Goal: Task Accomplishment & Management: Complete application form

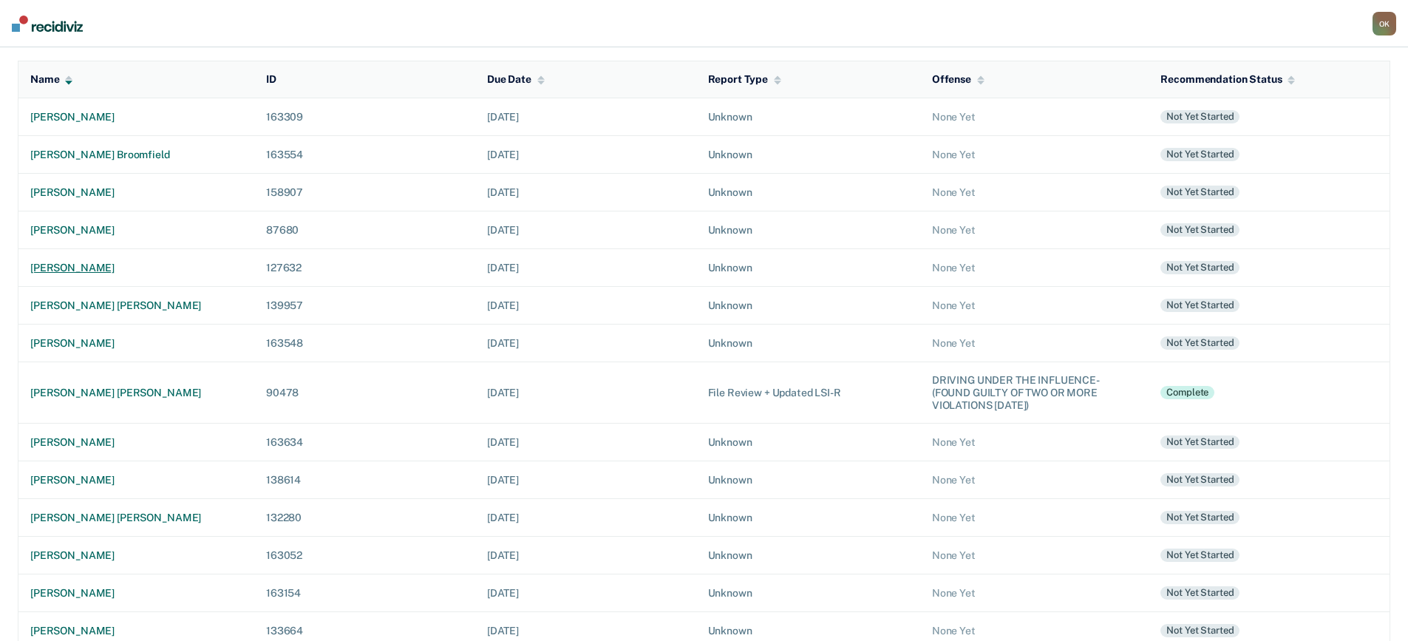
scroll to position [222, 0]
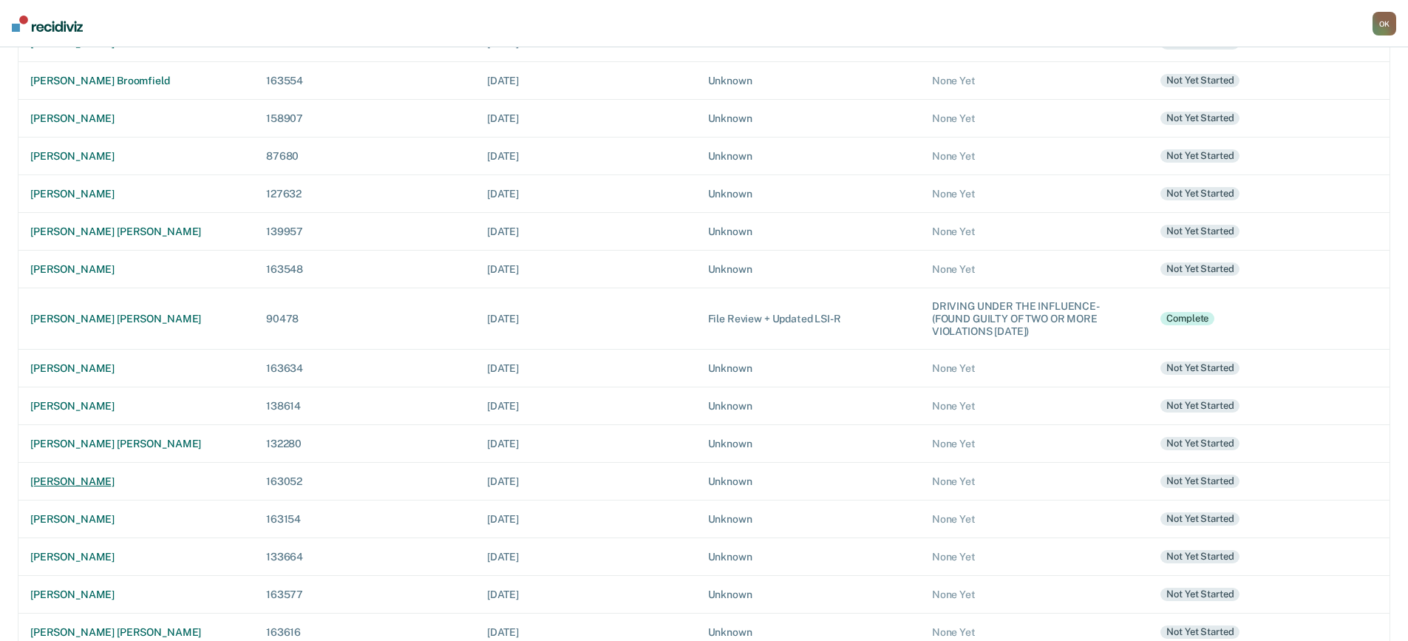
click at [98, 483] on div "[PERSON_NAME]" at bounding box center [136, 481] width 212 height 13
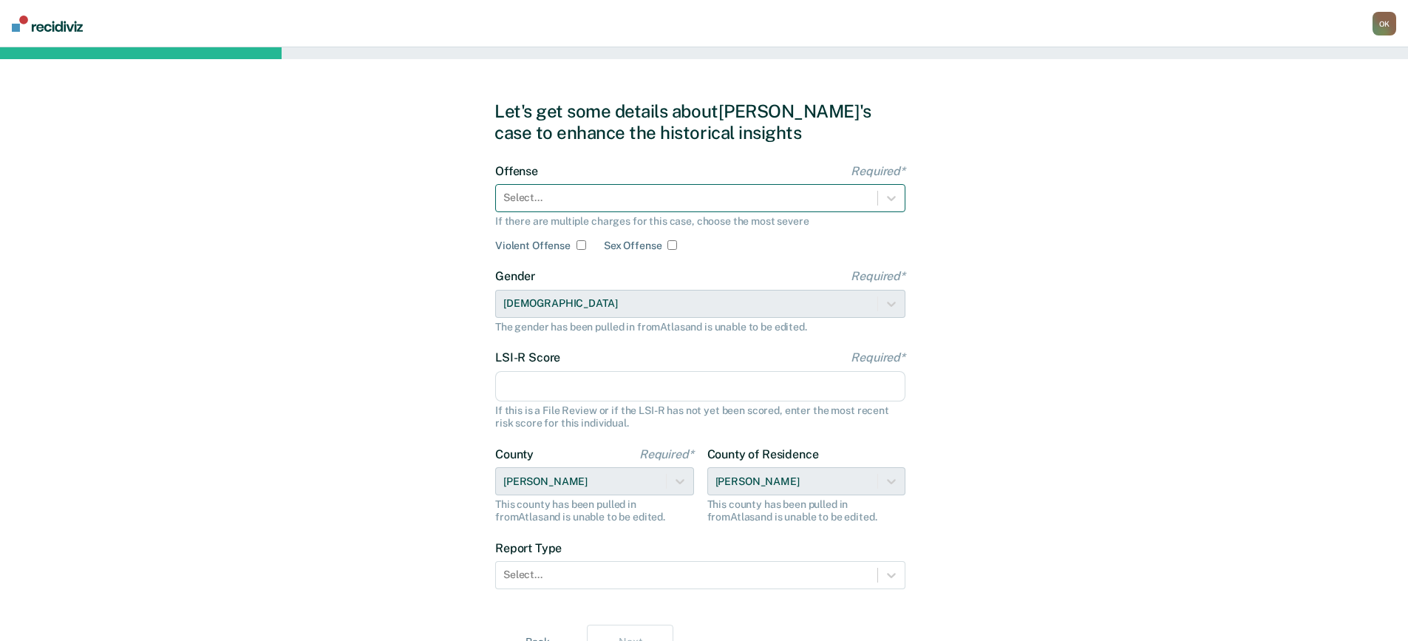
click at [804, 196] on div at bounding box center [687, 198] width 367 height 16
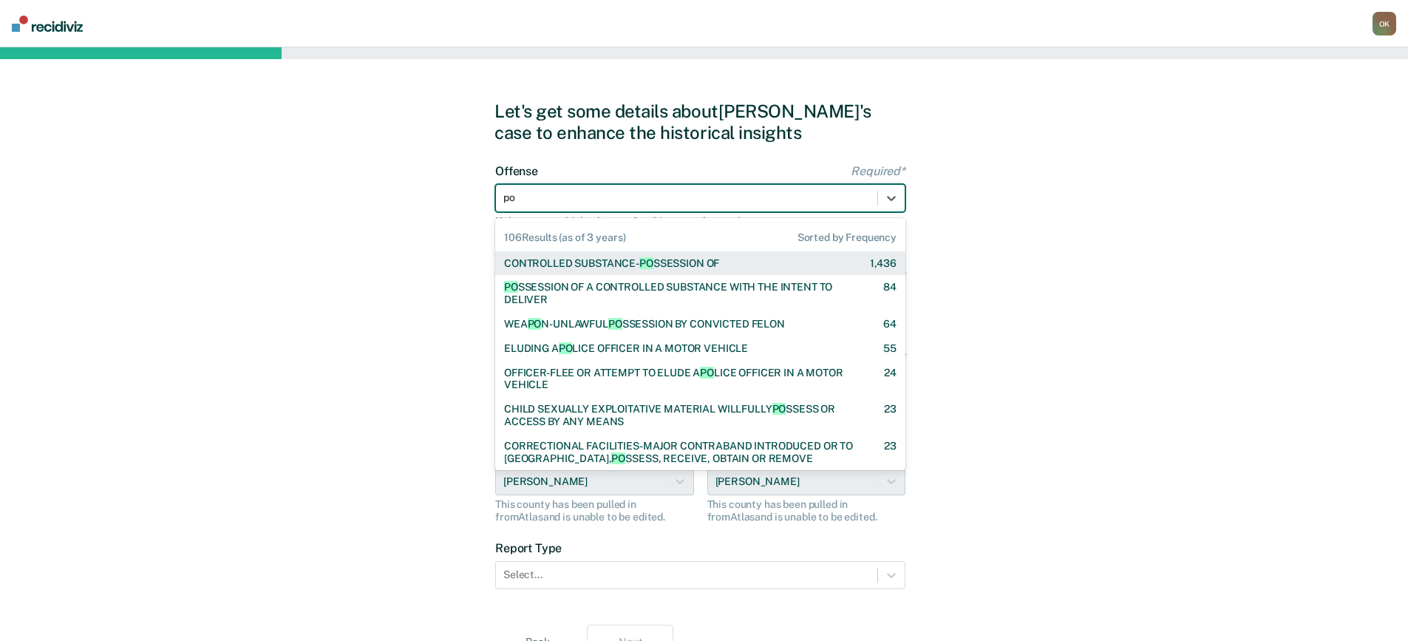
type input "pos"
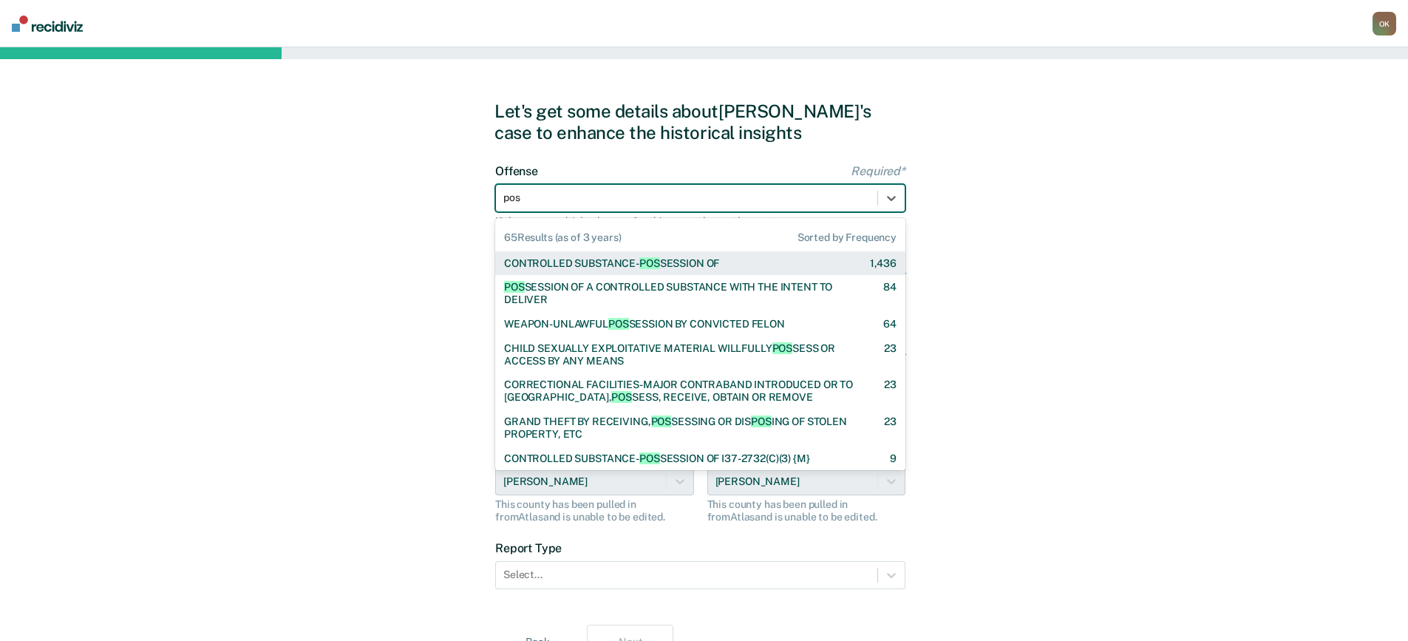
click at [786, 264] on div "CONTROLLED SUBSTANCE- POS SESSION OF 1,436" at bounding box center [700, 263] width 393 height 13
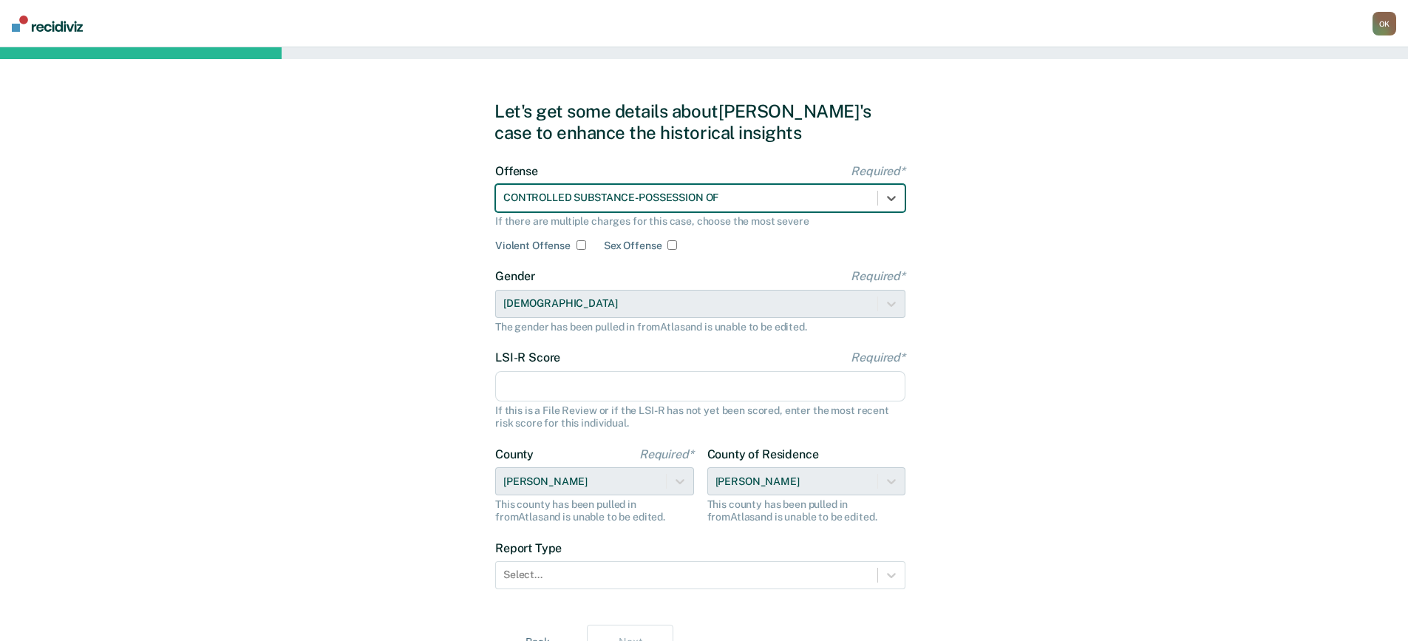
click at [641, 382] on input "LSI-R Score Required*" at bounding box center [700, 386] width 410 height 31
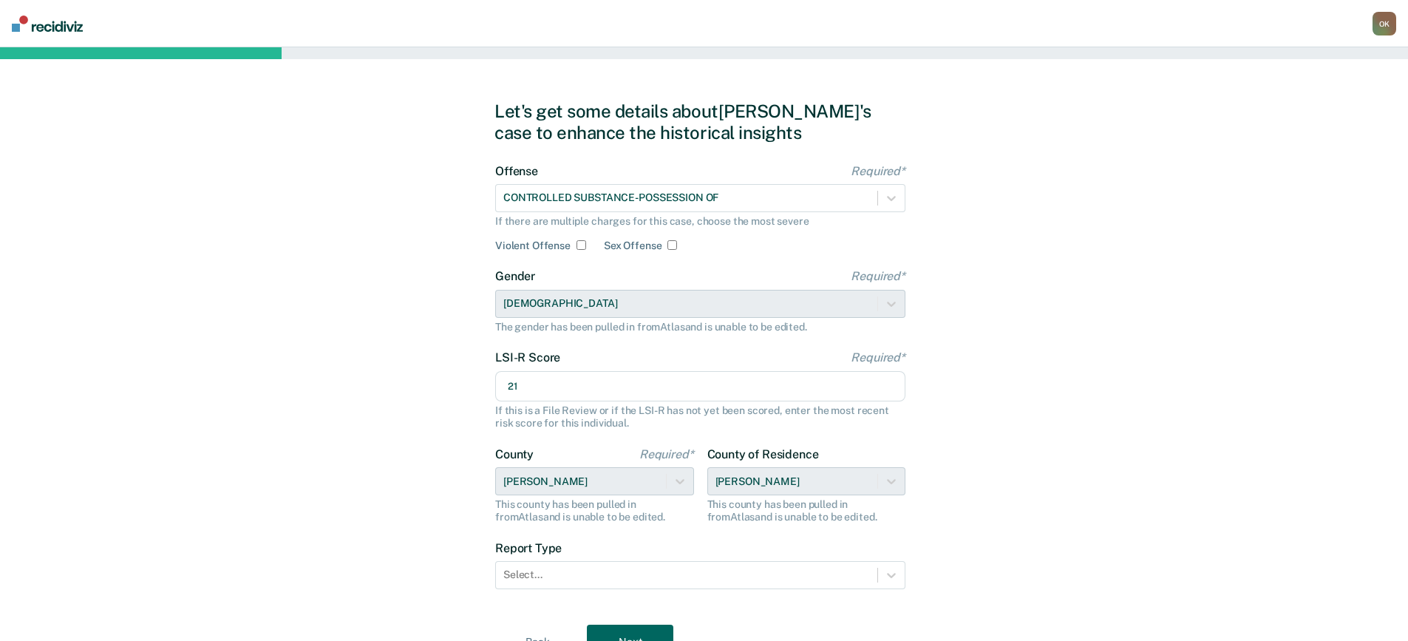
scroll to position [72, 0]
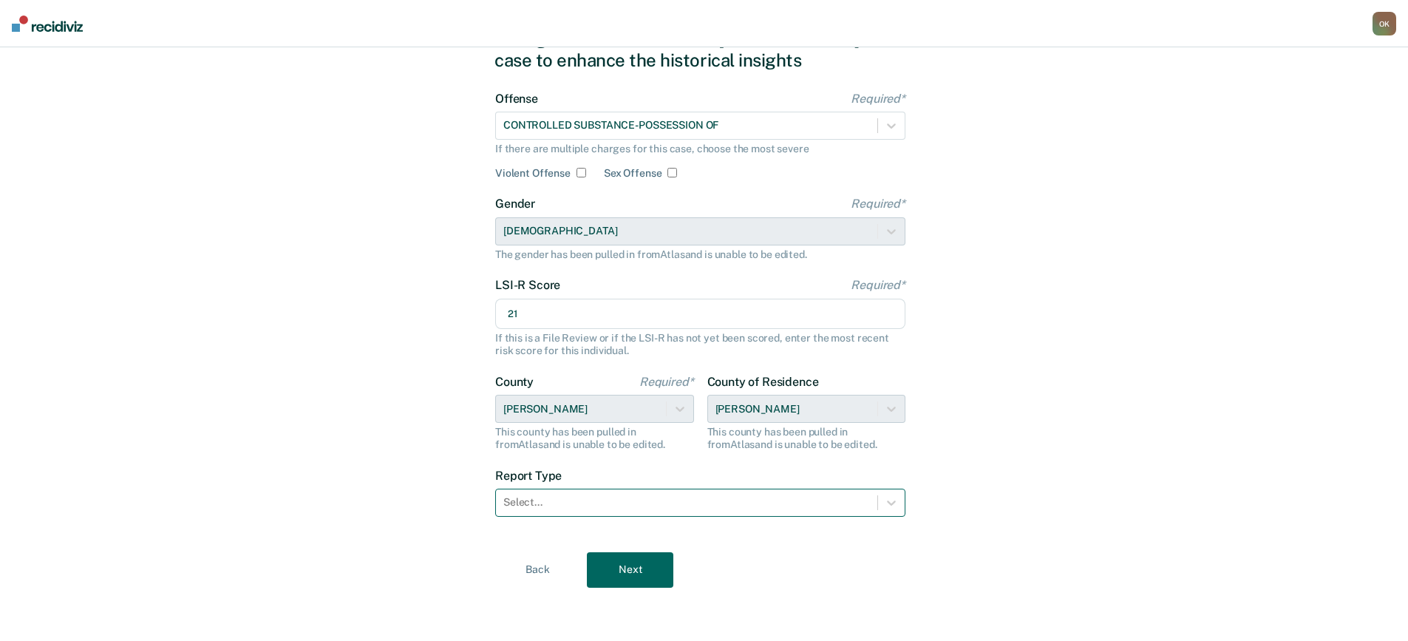
type input "21"
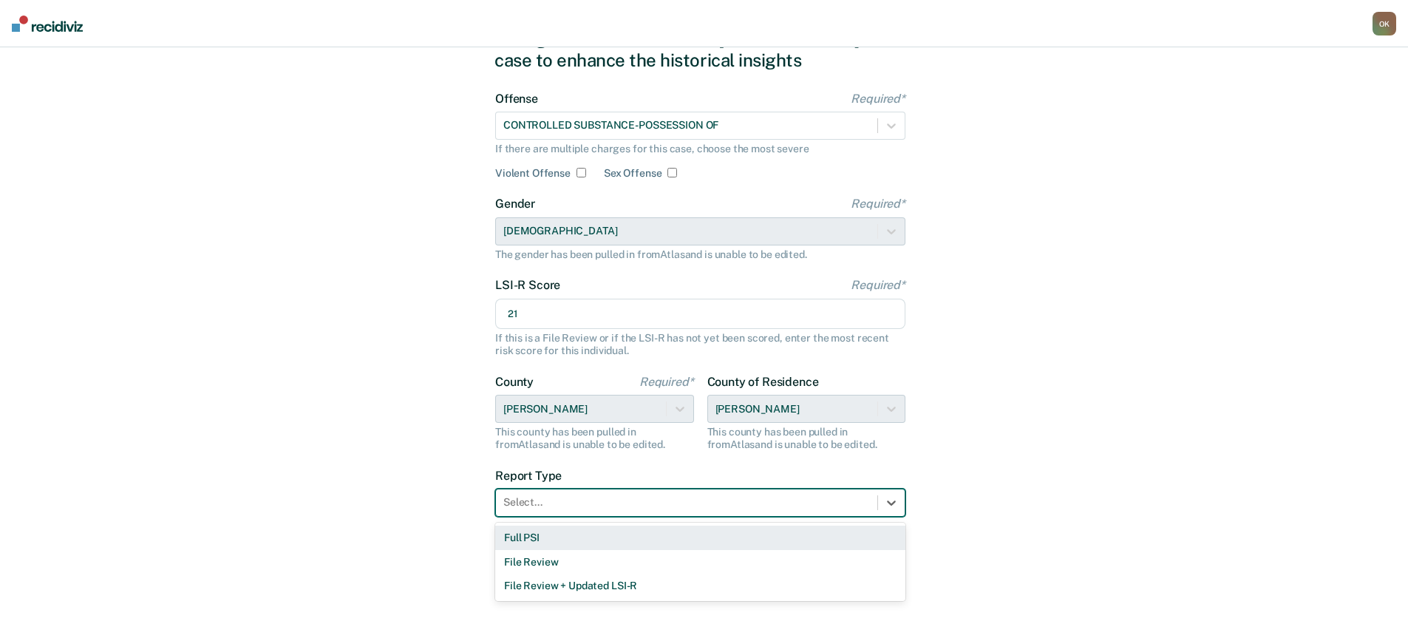
click at [806, 509] on div at bounding box center [687, 503] width 367 height 16
click at [784, 533] on div "Full PSI" at bounding box center [700, 538] width 410 height 24
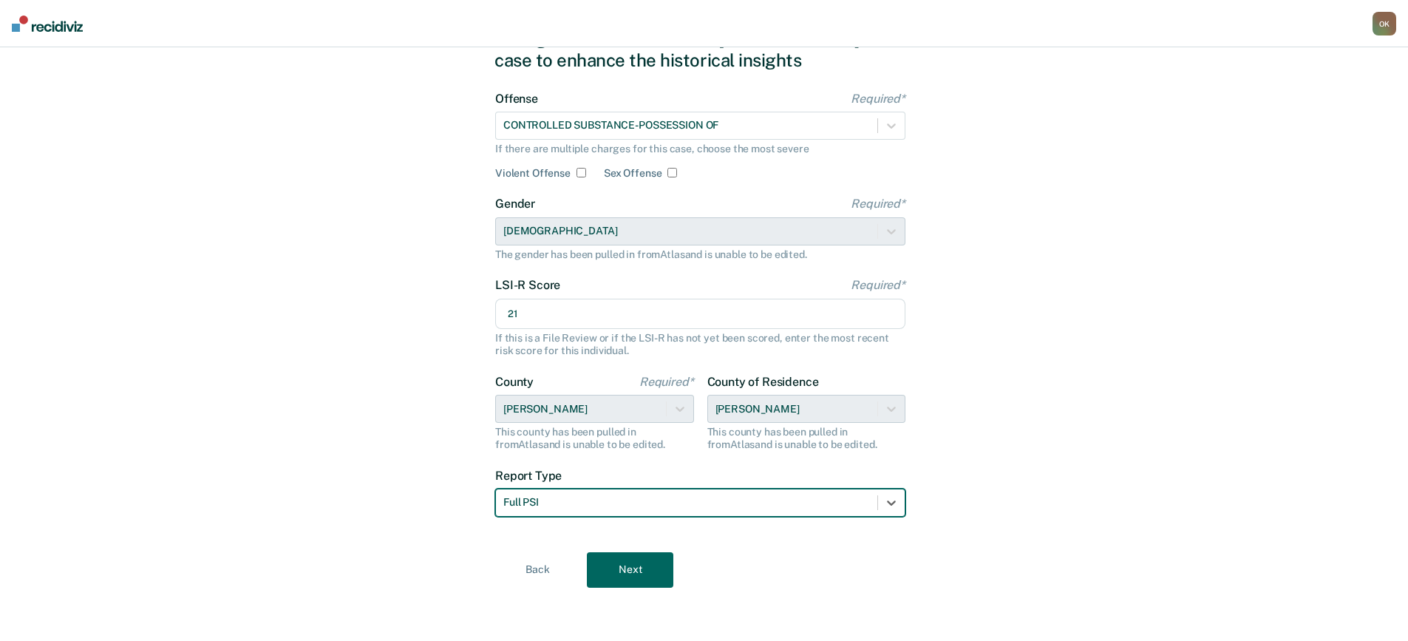
click at [643, 569] on button "Next" at bounding box center [630, 569] width 87 height 35
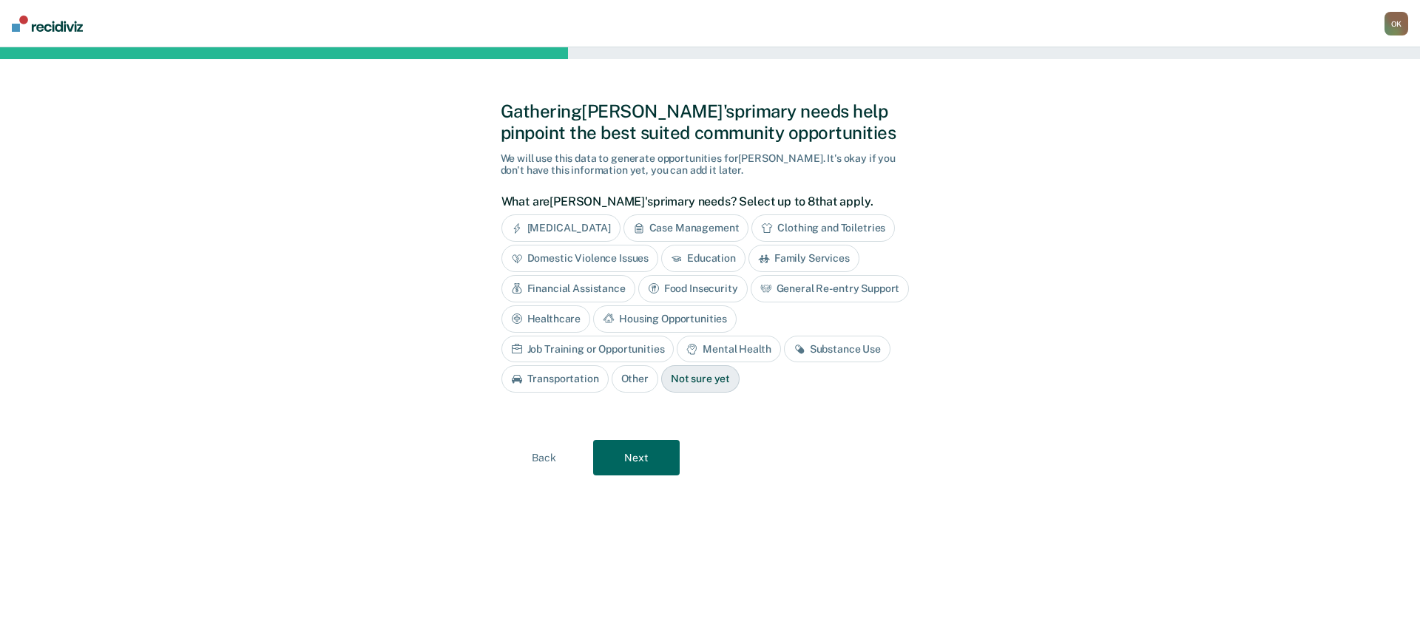
click at [583, 290] on div "Financial Assistance" at bounding box center [568, 288] width 134 height 27
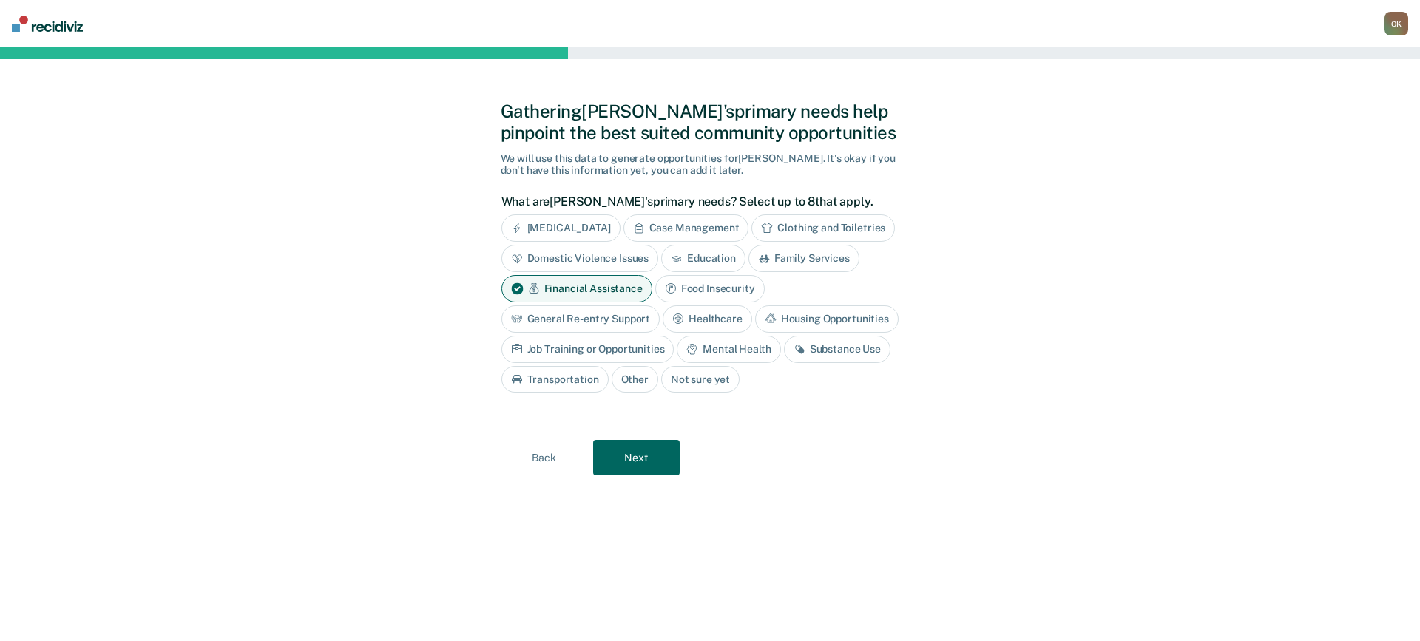
click at [599, 322] on div "General Re-entry Support" at bounding box center [580, 318] width 159 height 27
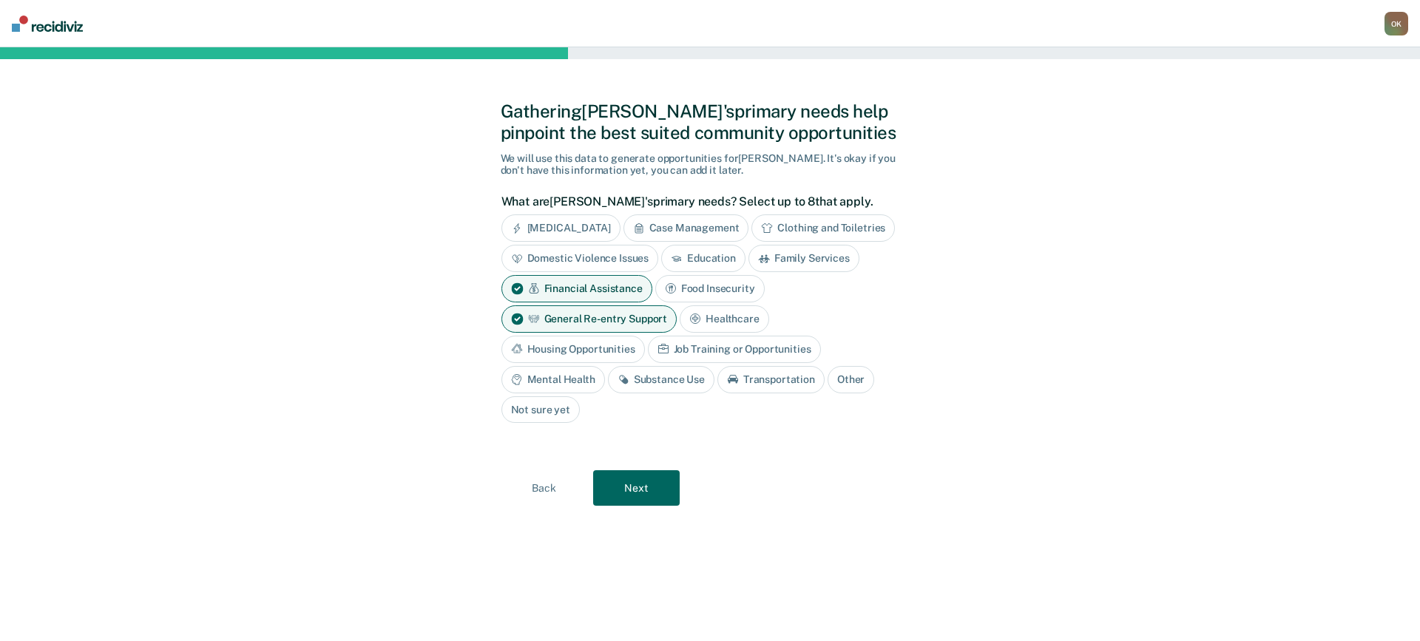
click at [600, 350] on div "Housing Opportunities" at bounding box center [572, 349] width 143 height 27
click at [654, 384] on div "Substance Use" at bounding box center [661, 379] width 106 height 27
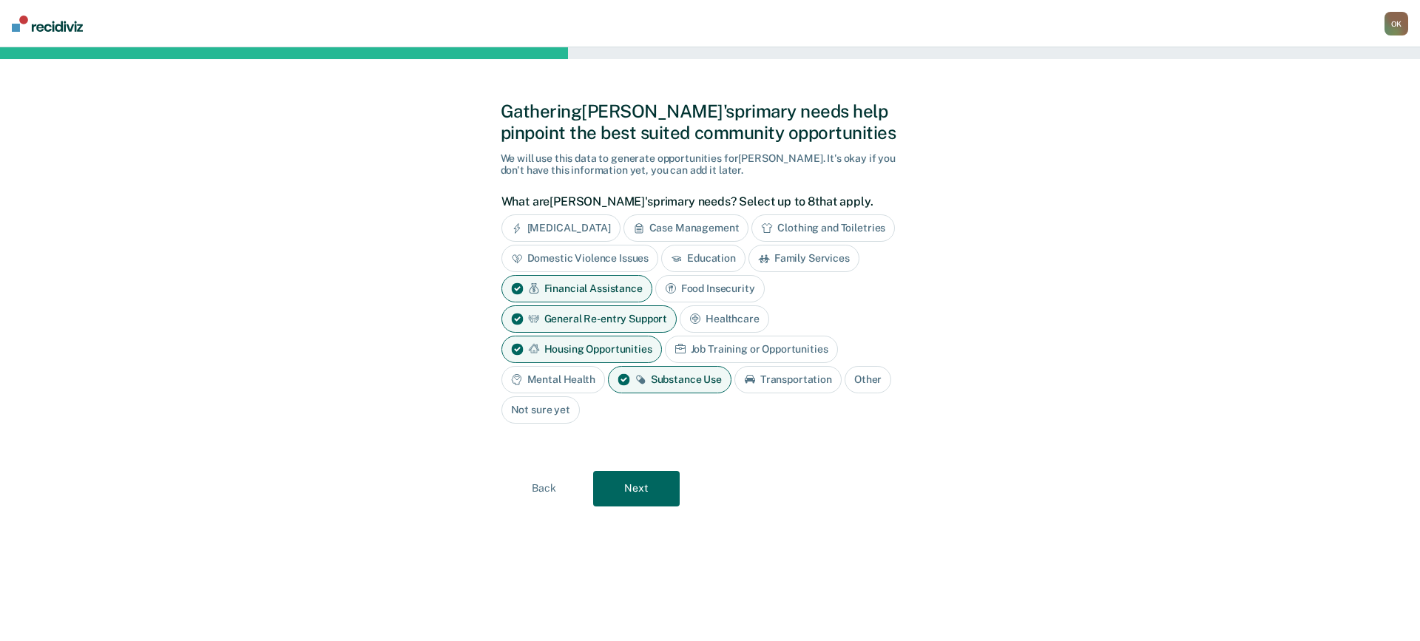
click at [577, 380] on div "Mental Health" at bounding box center [553, 379] width 104 height 27
click at [645, 494] on button "Next" at bounding box center [636, 488] width 87 height 35
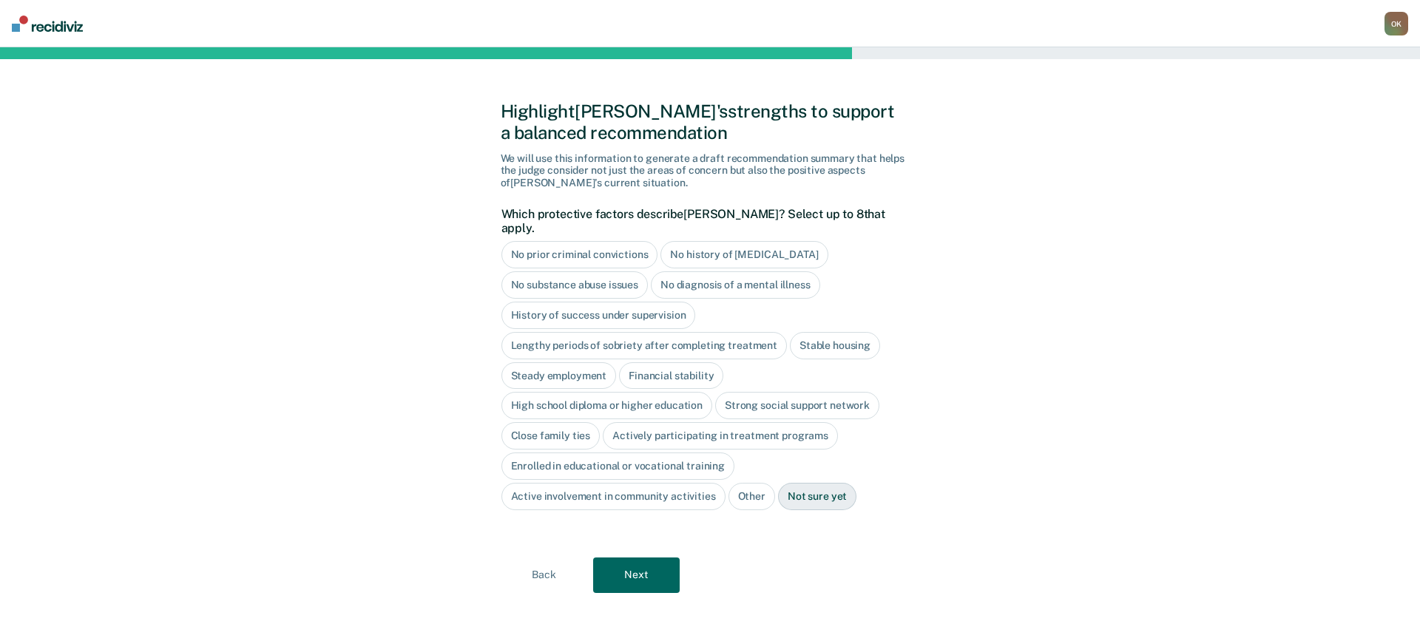
click at [767, 241] on div "No history of [MEDICAL_DATA]" at bounding box center [743, 254] width 167 height 27
click at [782, 272] on div "No diagnosis of a mental illness" at bounding box center [735, 284] width 169 height 27
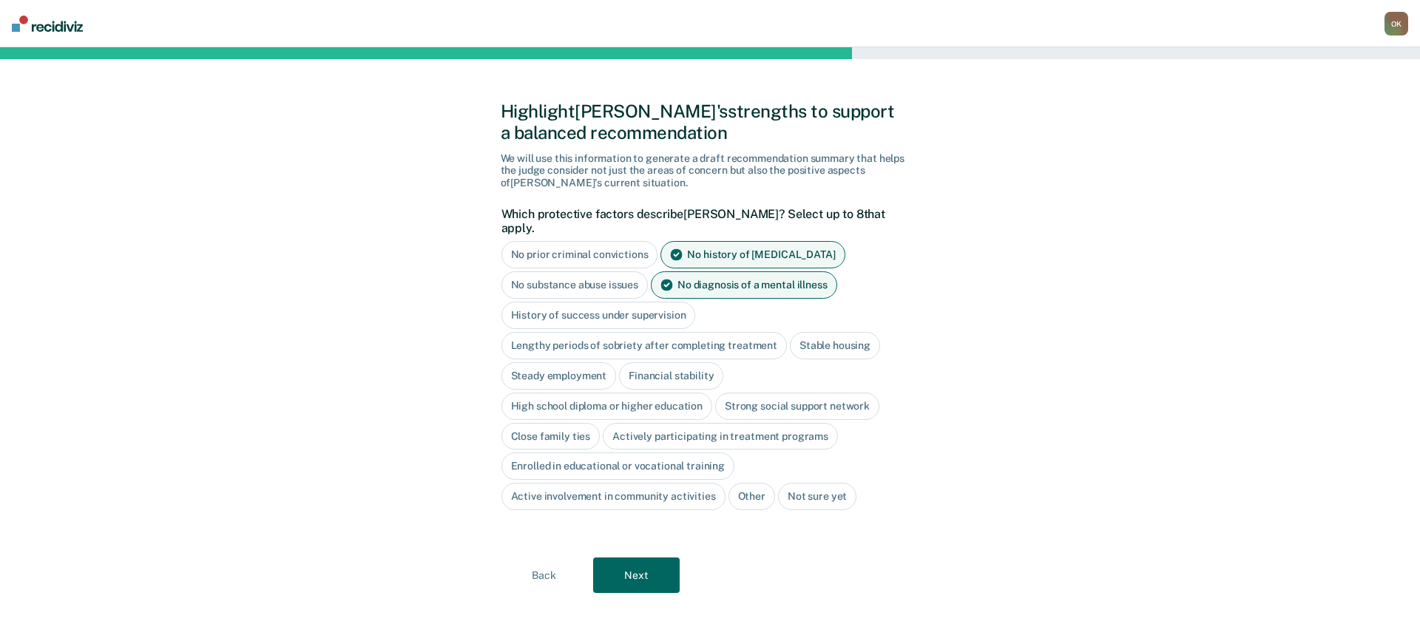
click at [543, 560] on button "Back" at bounding box center [544, 574] width 87 height 35
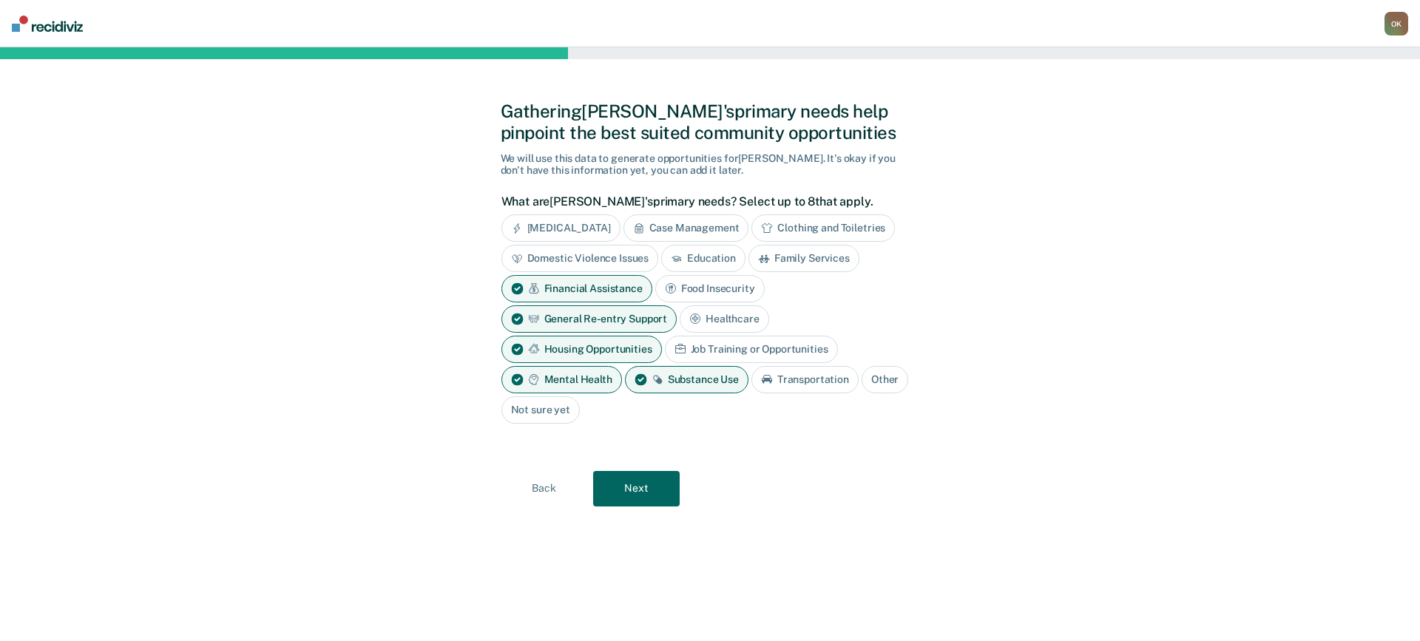
click at [646, 488] on button "Next" at bounding box center [636, 488] width 87 height 35
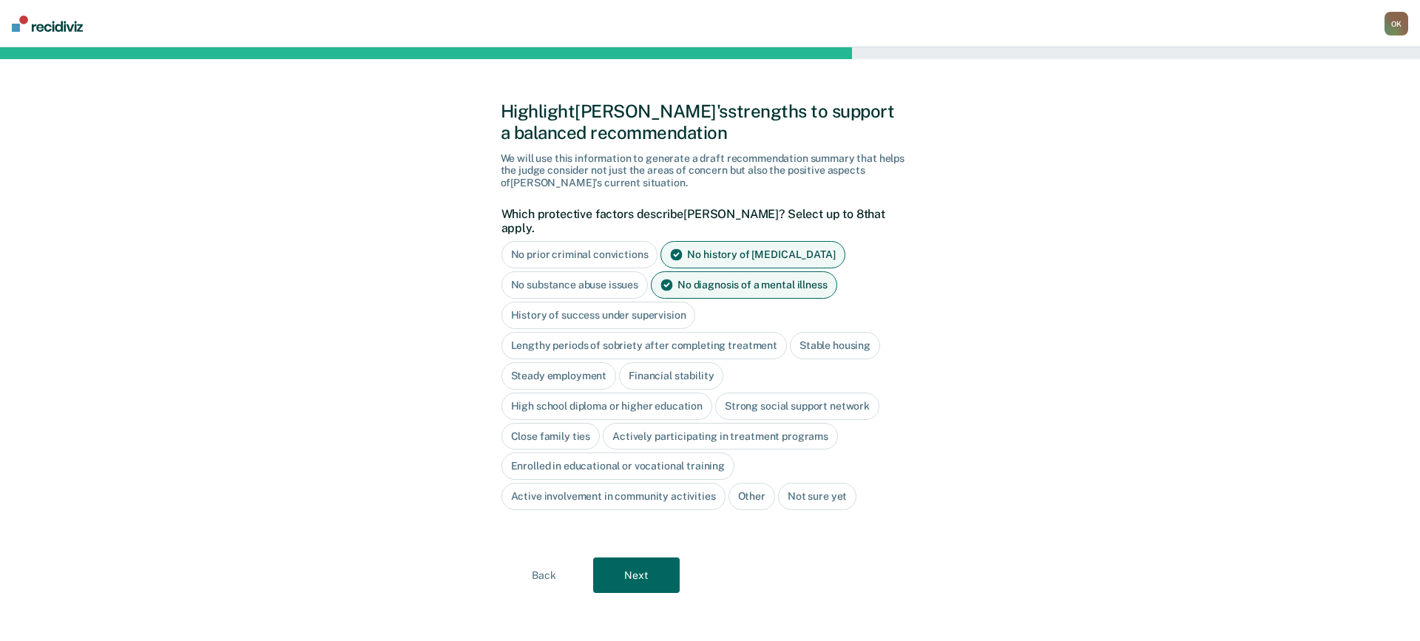
click at [570, 302] on div "History of success under supervision" at bounding box center [598, 315] width 194 height 27
click at [589, 394] on div "High school diploma or higher education" at bounding box center [606, 406] width 211 height 27
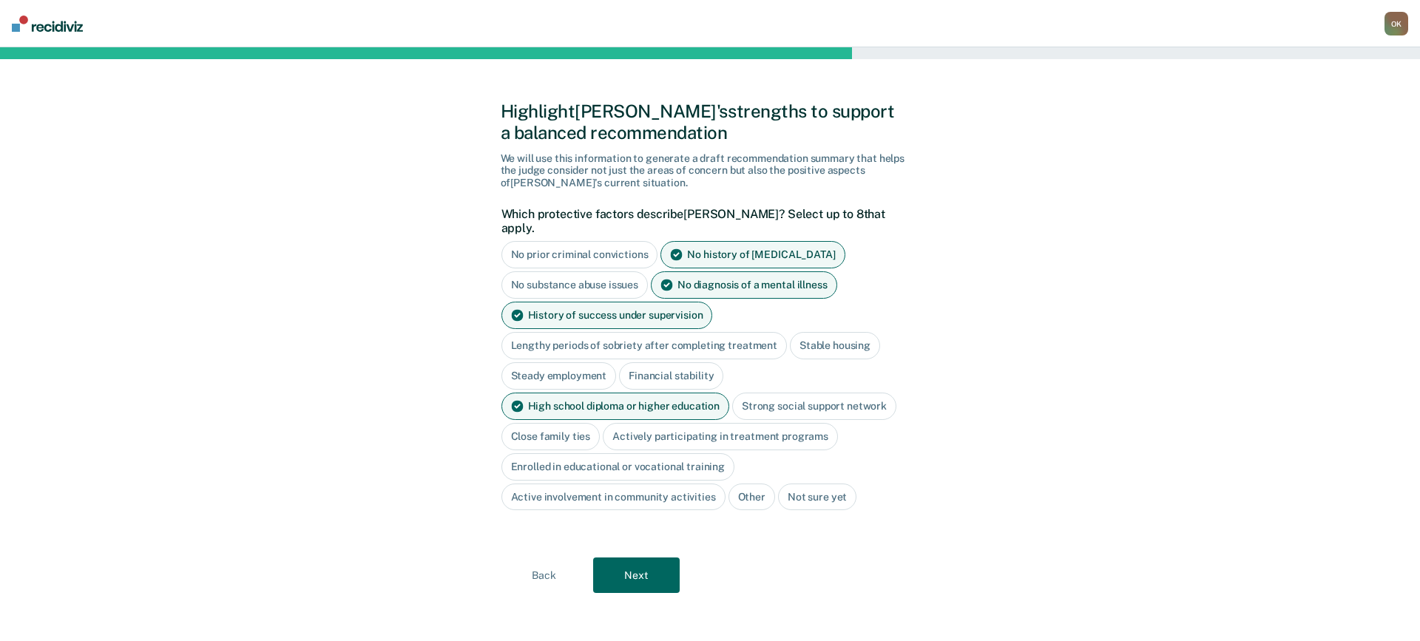
click at [576, 423] on div "Close family ties" at bounding box center [550, 436] width 99 height 27
click at [672, 425] on div "Actively participating in treatment programs" at bounding box center [737, 436] width 235 height 27
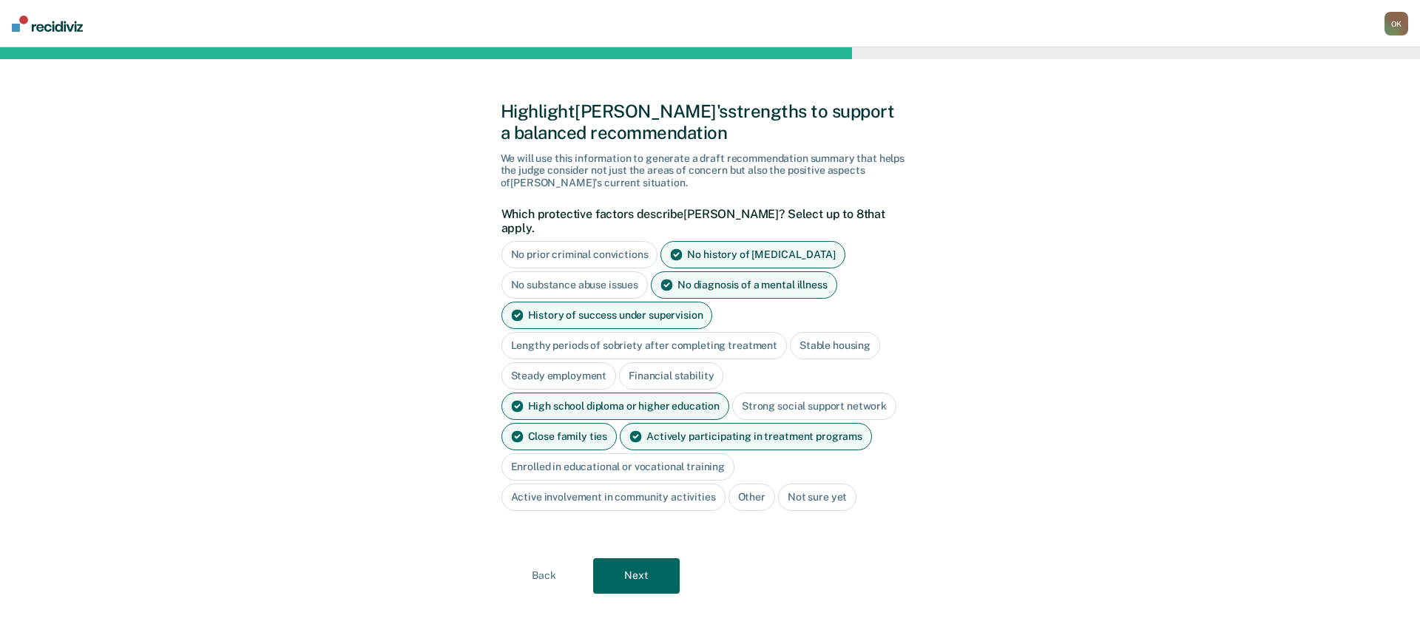
click at [644, 564] on button "Next" at bounding box center [636, 575] width 87 height 35
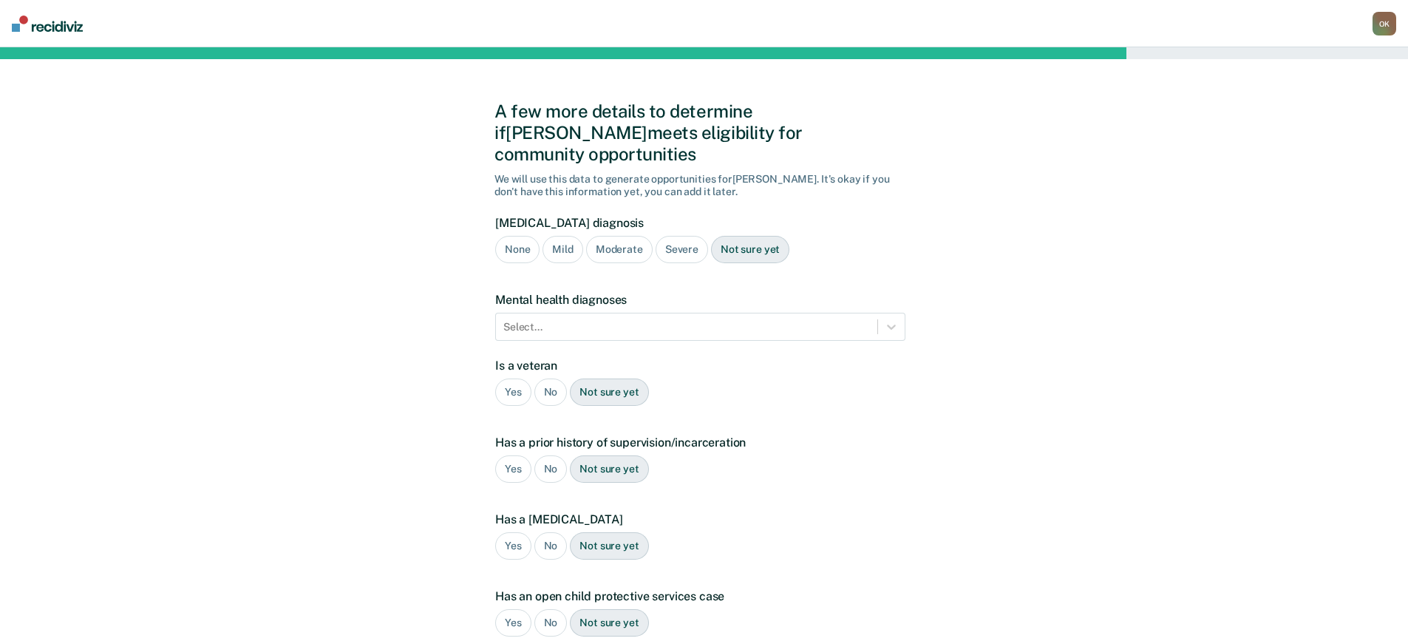
click at [669, 236] on div "Severe" at bounding box center [682, 249] width 52 height 27
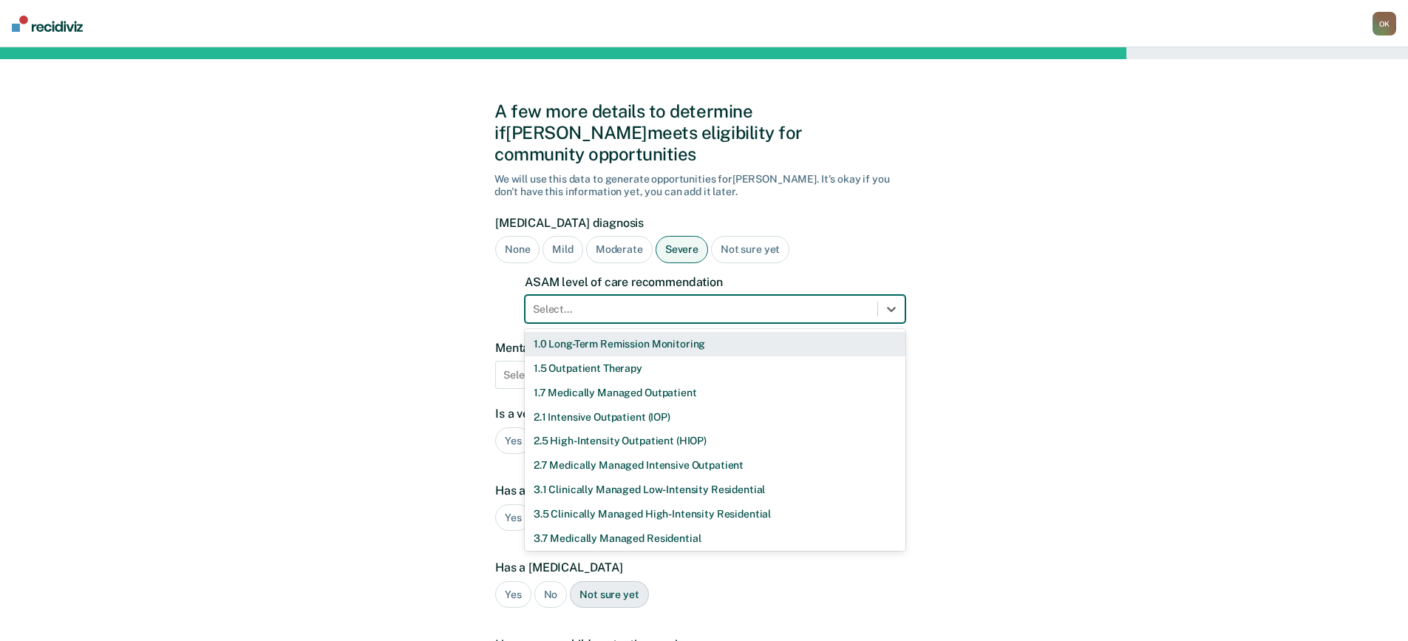
click at [701, 302] on div at bounding box center [701, 310] width 337 height 16
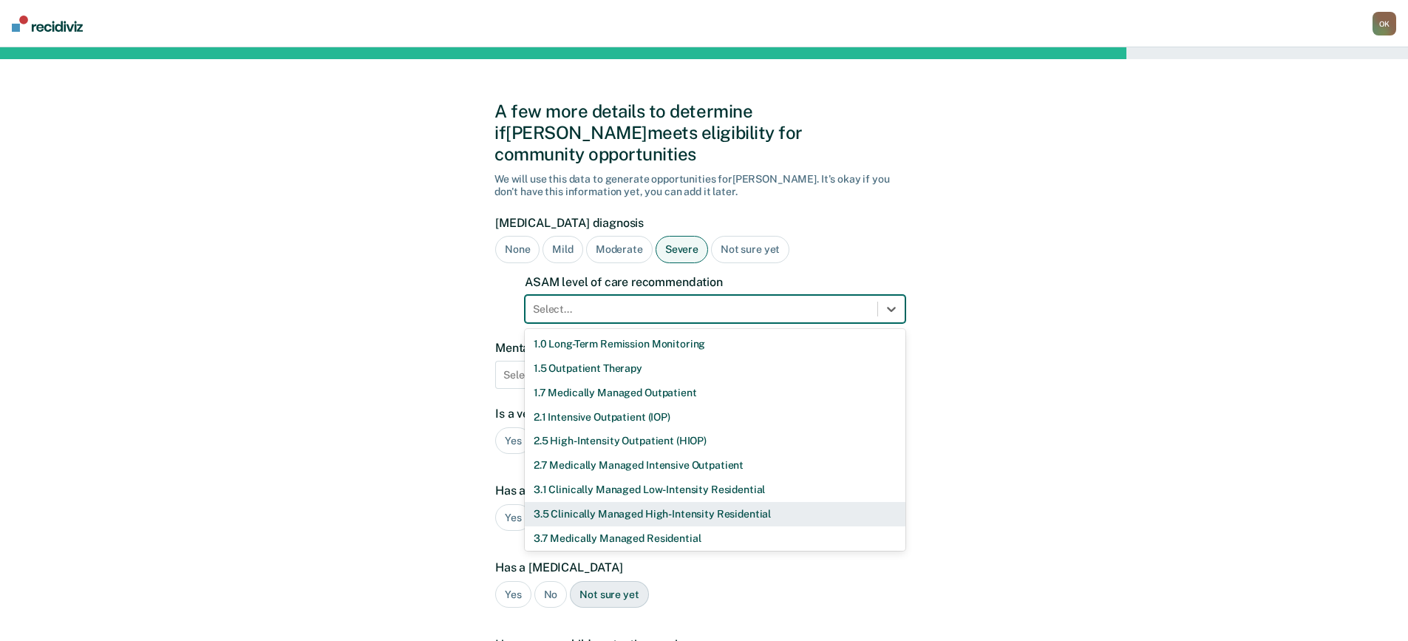
click at [639, 502] on div "3.5 Clinically Managed High-Intensity Residential" at bounding box center [715, 514] width 381 height 24
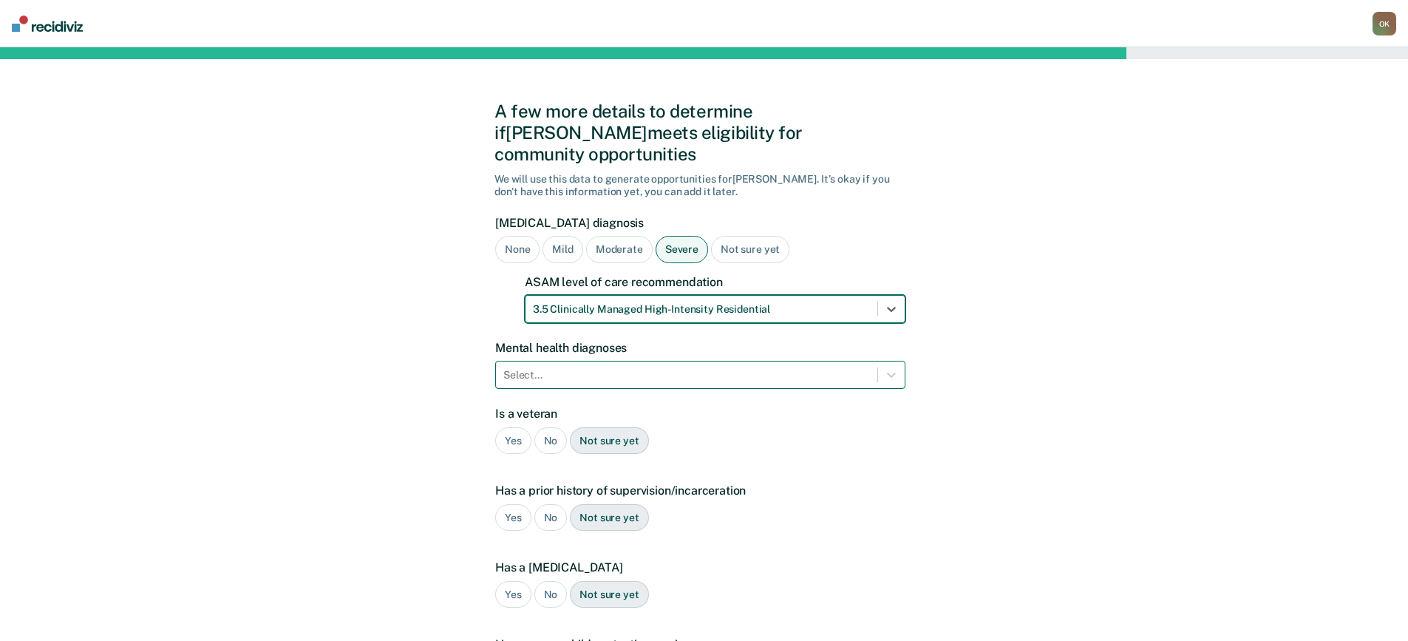
click at [679, 367] on div at bounding box center [687, 375] width 367 height 16
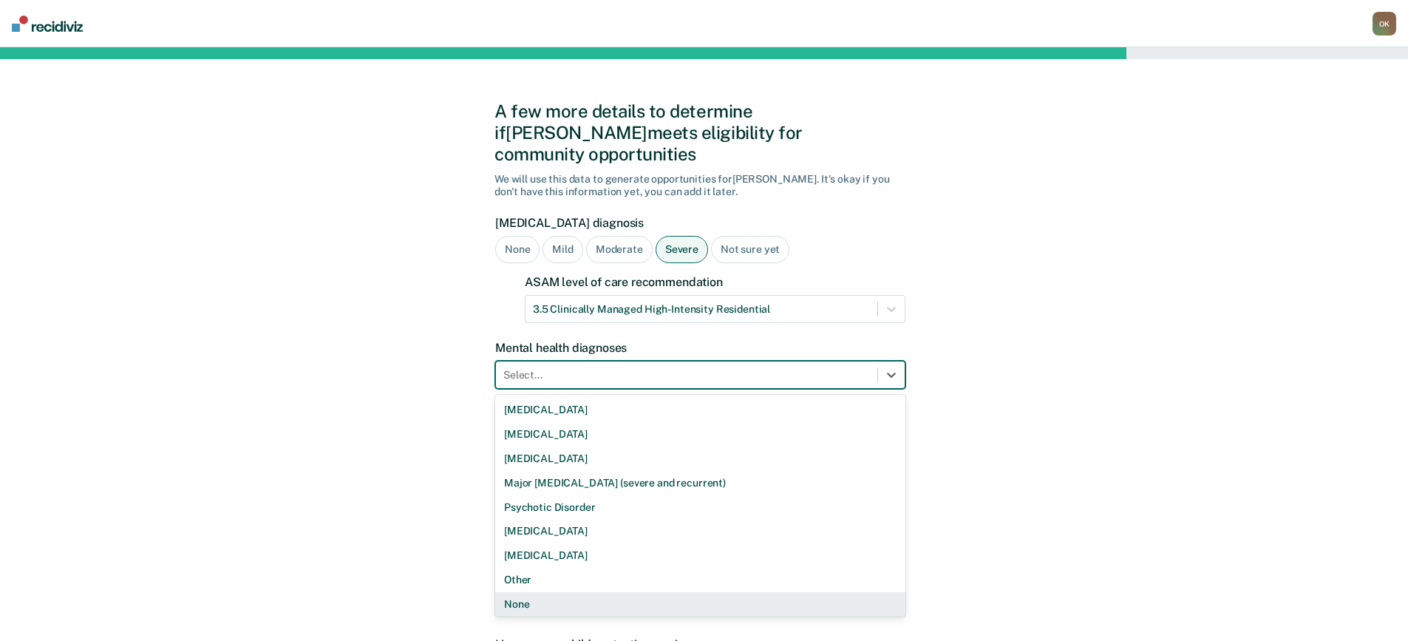
click at [604, 592] on div "None" at bounding box center [700, 604] width 410 height 24
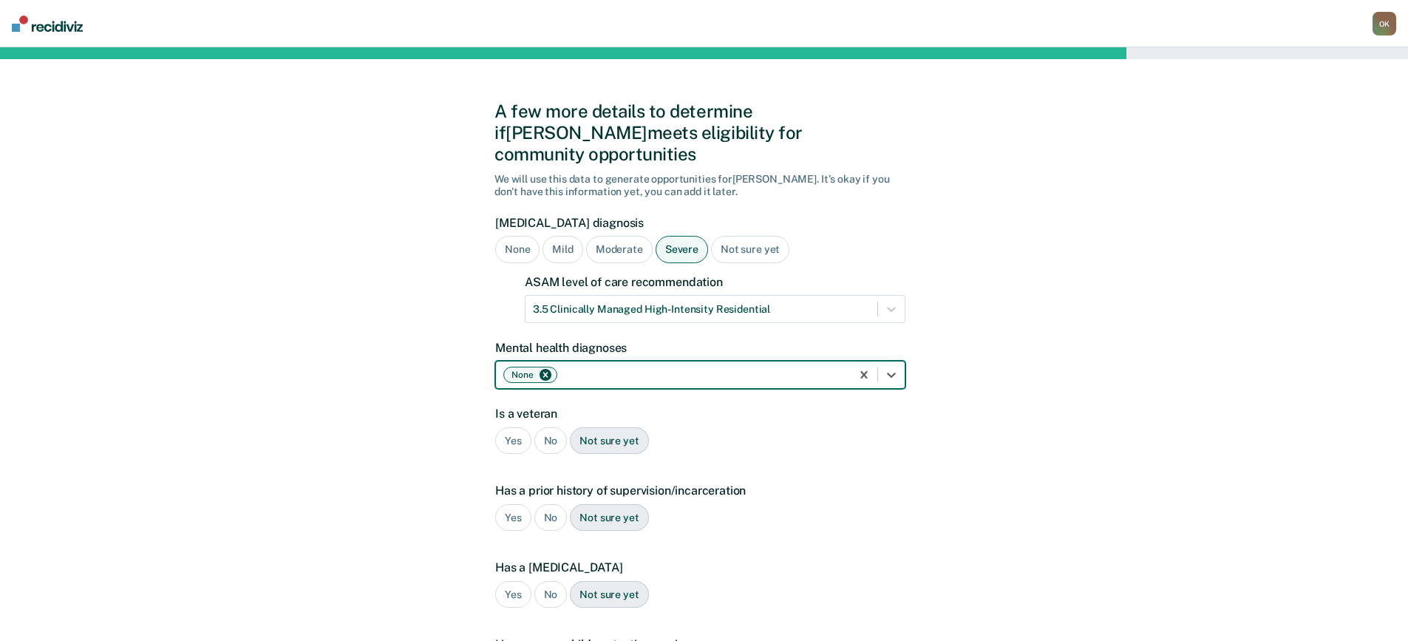
click at [552, 427] on div "No" at bounding box center [551, 440] width 33 height 27
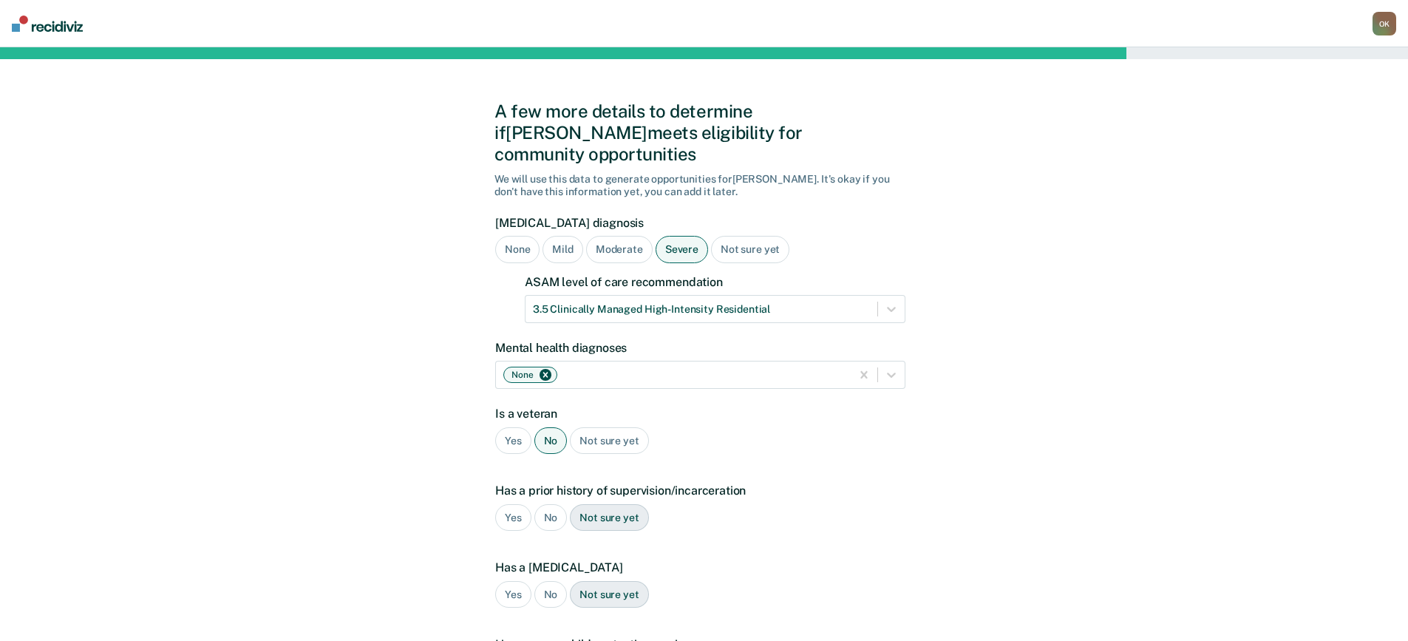
click at [509, 504] on div "Yes" at bounding box center [513, 517] width 36 height 27
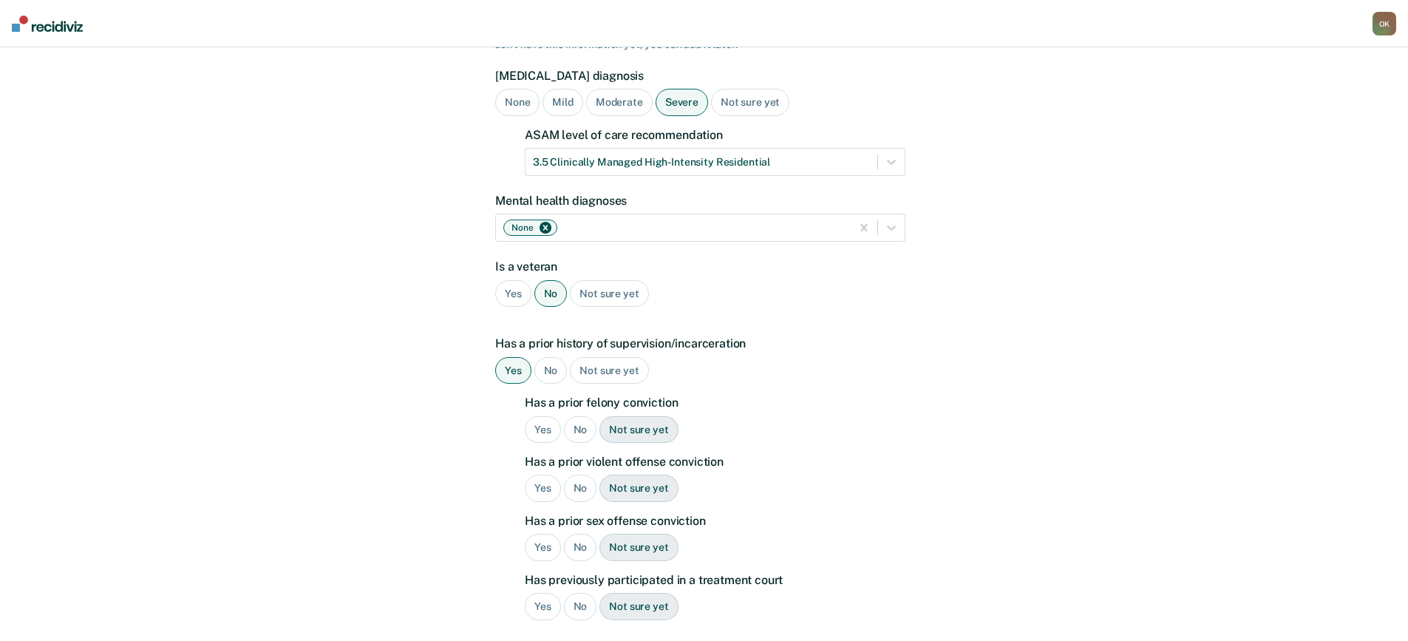
scroll to position [148, 0]
click at [574, 416] on div "No" at bounding box center [580, 429] width 33 height 27
click at [583, 474] on div "No" at bounding box center [580, 487] width 33 height 27
click at [583, 533] on div "No" at bounding box center [580, 546] width 33 height 27
click at [580, 592] on div "No" at bounding box center [580, 605] width 33 height 27
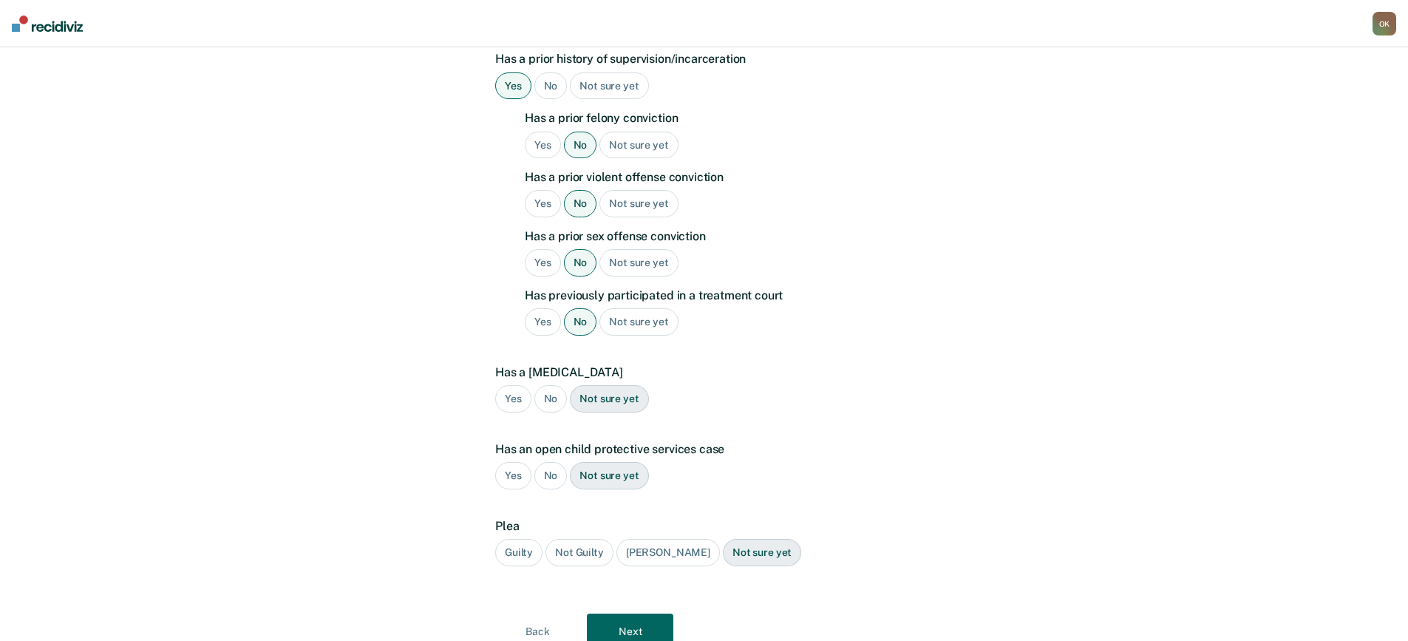
scroll to position [444, 0]
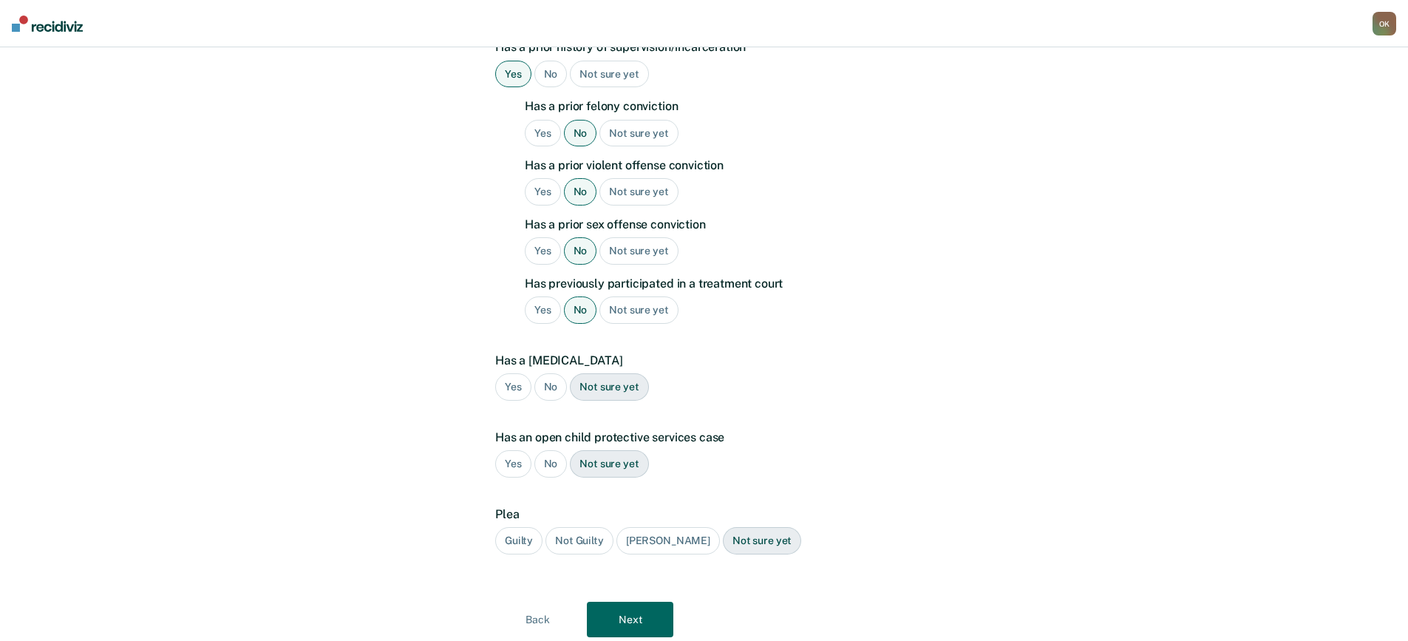
click at [550, 373] on div "No" at bounding box center [551, 386] width 33 height 27
click at [552, 450] on div "No" at bounding box center [551, 463] width 33 height 27
click at [513, 527] on div "Guilty" at bounding box center [518, 540] width 47 height 27
click at [630, 602] on button "Next" at bounding box center [630, 619] width 87 height 35
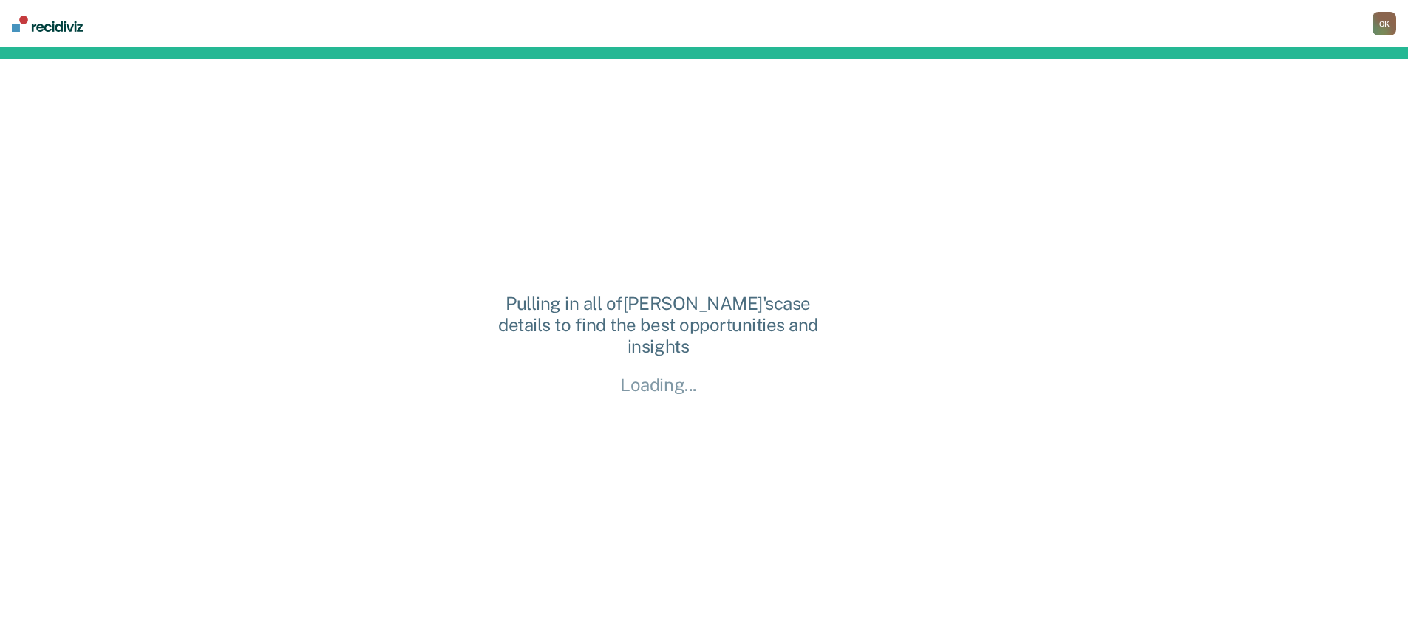
scroll to position [0, 0]
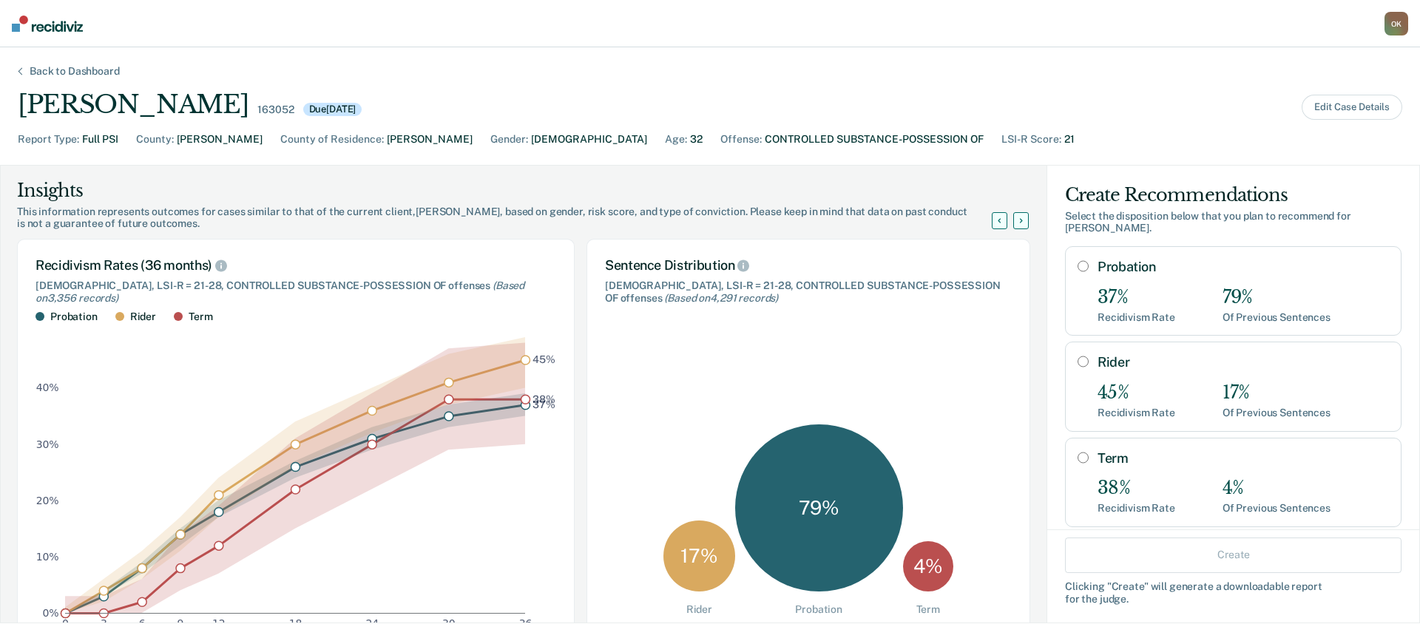
click at [1077, 267] on input "Probation" at bounding box center [1082, 266] width 11 height 12
radio input "true"
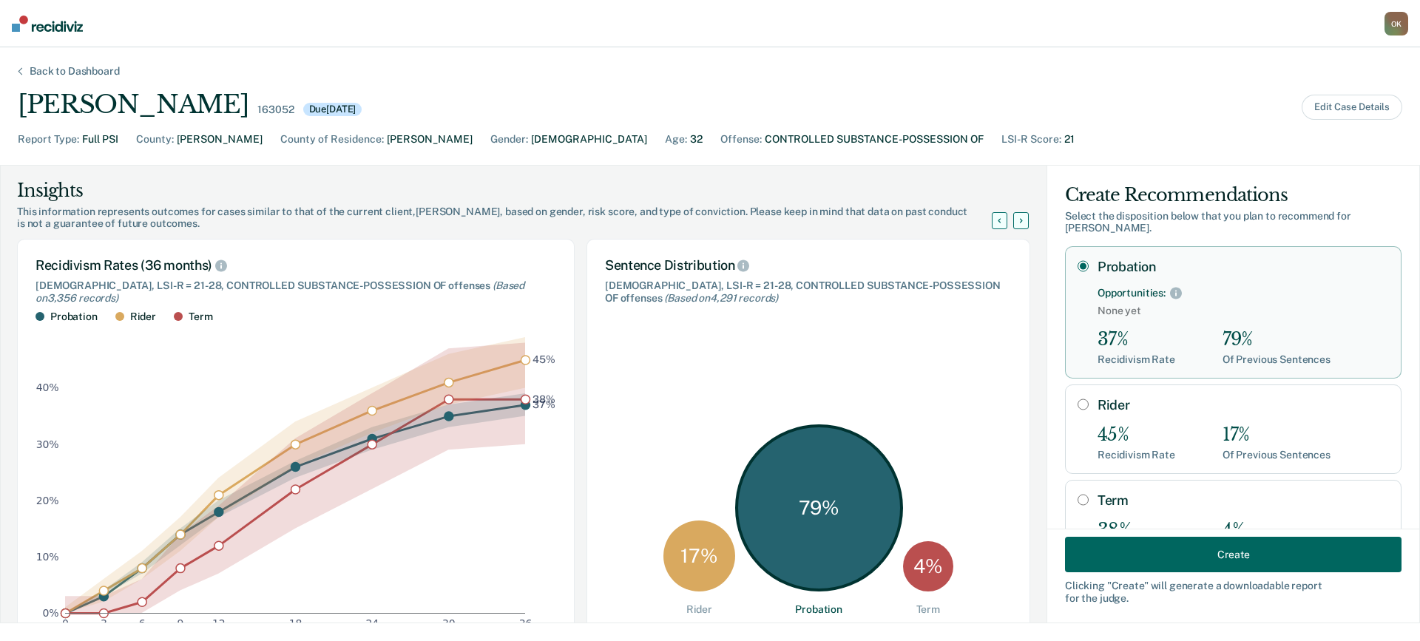
click at [1196, 554] on button "Create" at bounding box center [1233, 554] width 336 height 35
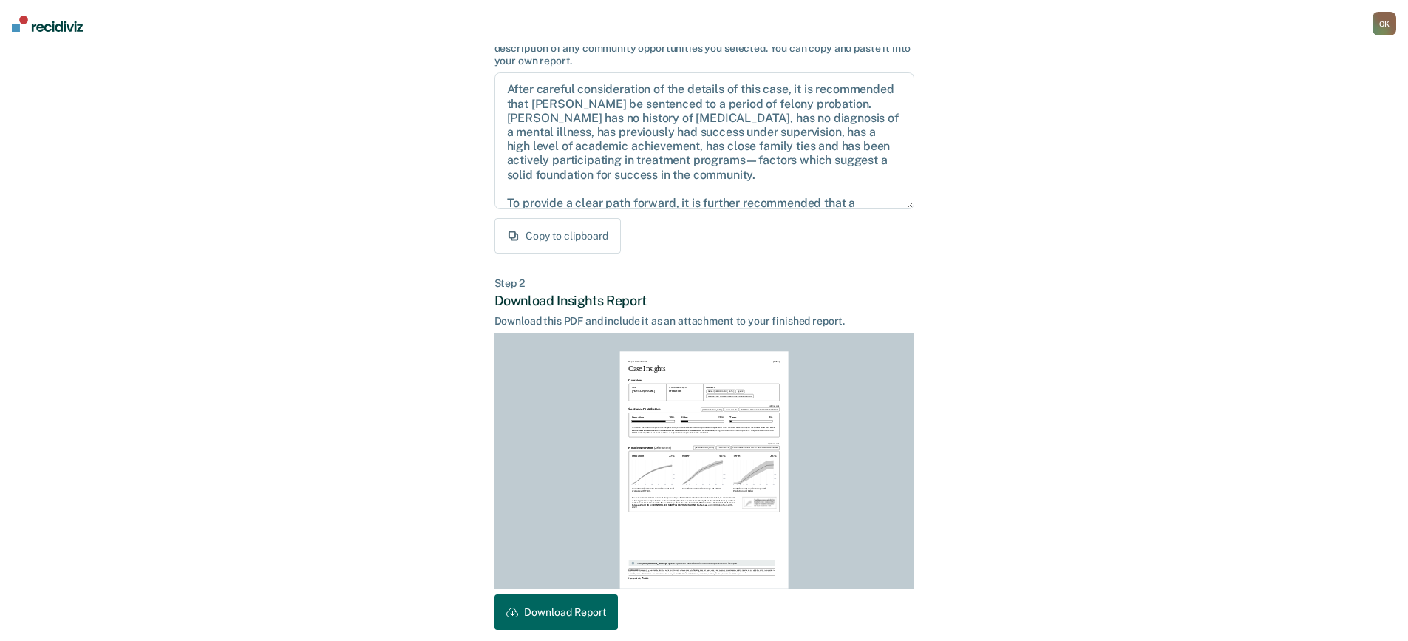
scroll to position [202, 0]
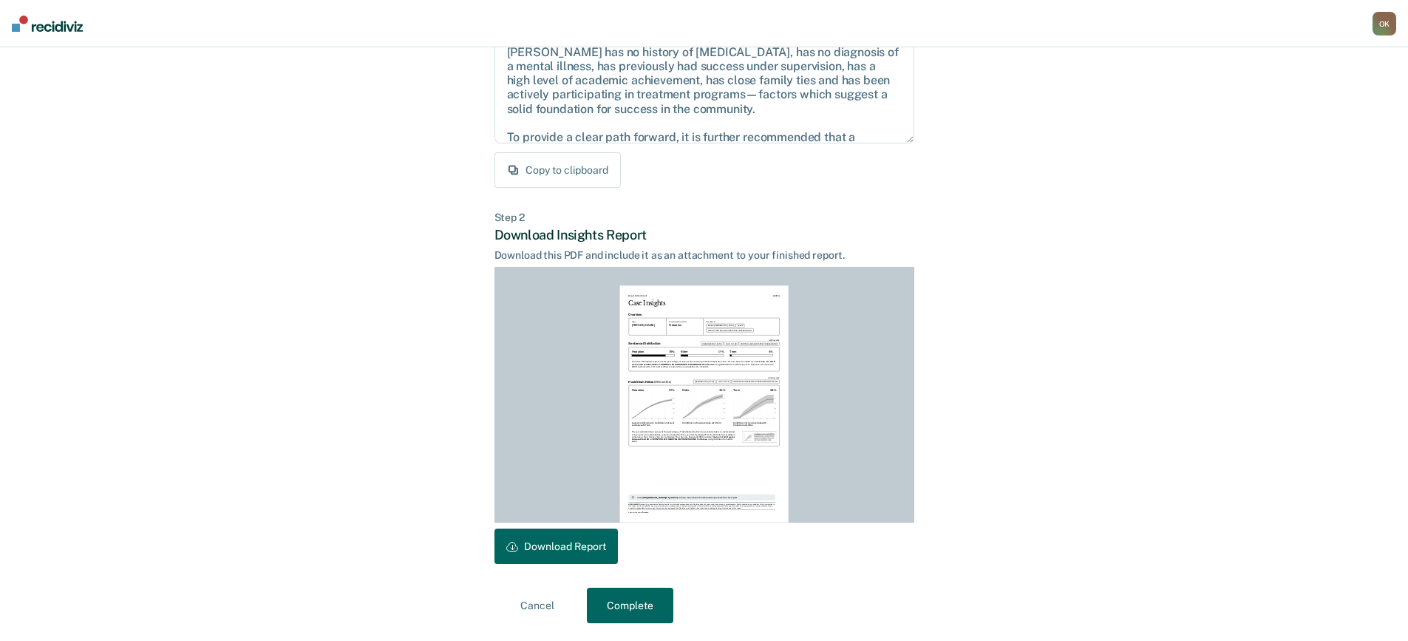
click at [577, 548] on button "Download Report" at bounding box center [556, 546] width 123 height 35
click at [640, 607] on button "Complete" at bounding box center [630, 605] width 87 height 35
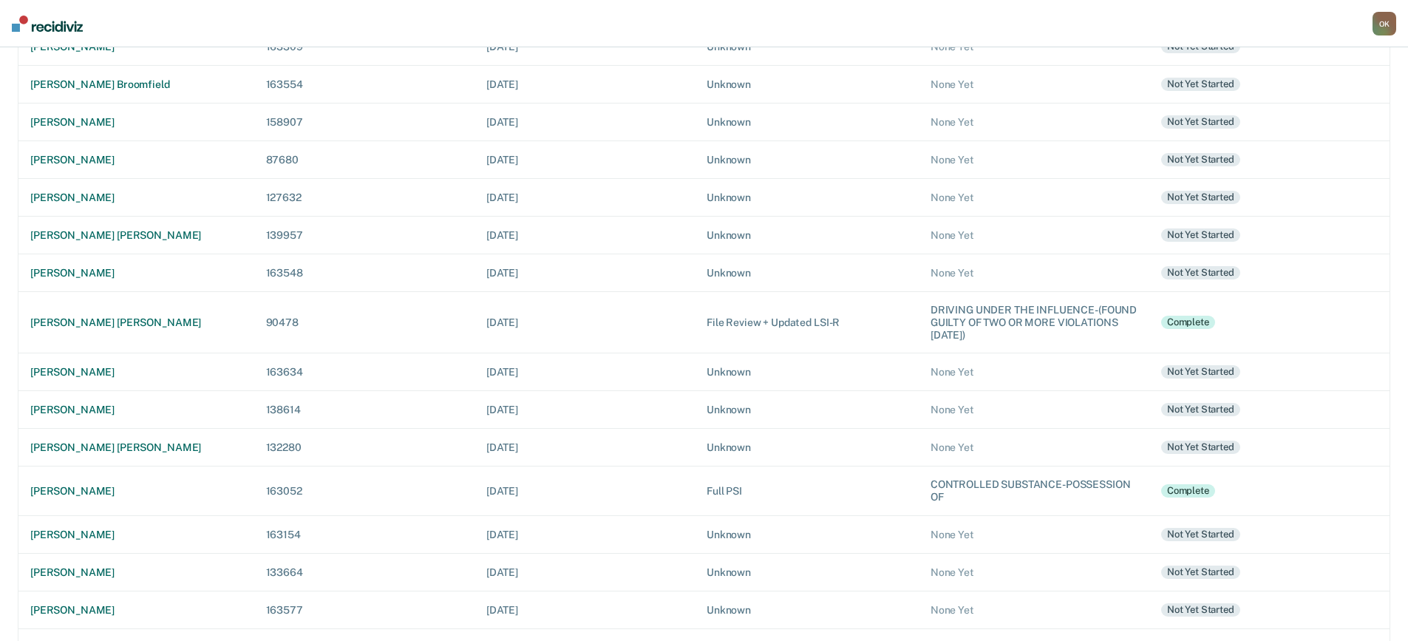
scroll to position [222, 0]
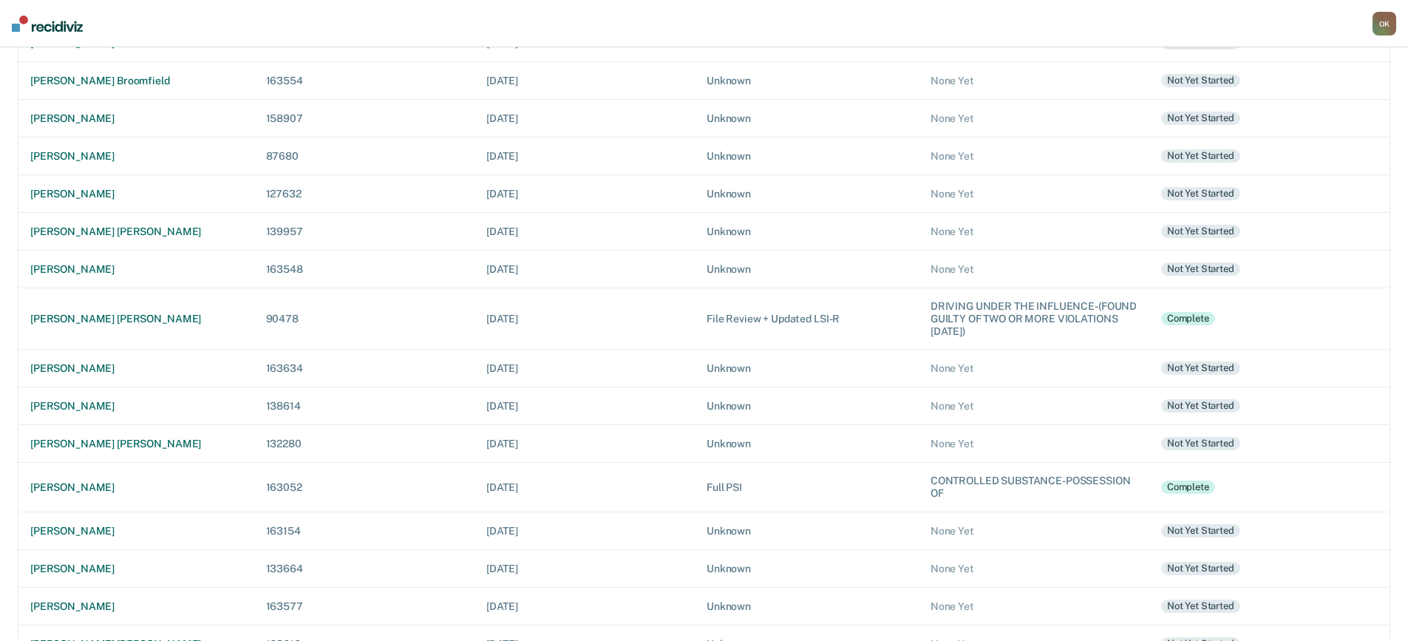
click at [1383, 25] on div "O K" at bounding box center [1385, 24] width 24 height 24
click at [1284, 97] on link "Log Out" at bounding box center [1322, 95] width 123 height 13
